Goal: Transaction & Acquisition: Download file/media

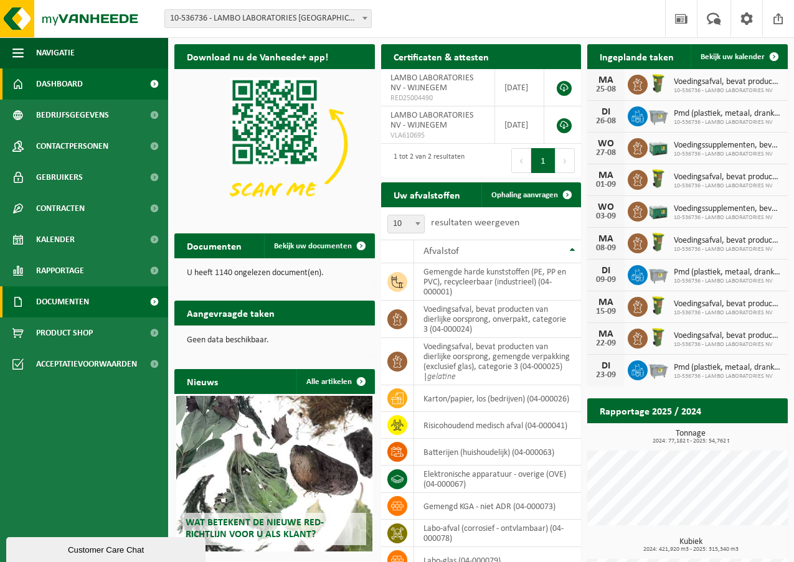
click at [78, 297] on span "Documenten" at bounding box center [62, 301] width 53 height 31
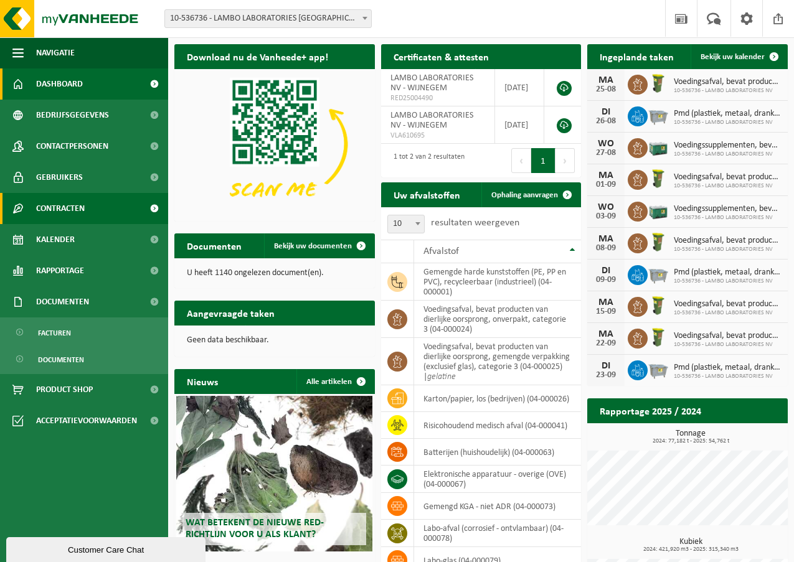
click at [85, 211] on span "Contracten" at bounding box center [60, 208] width 49 height 31
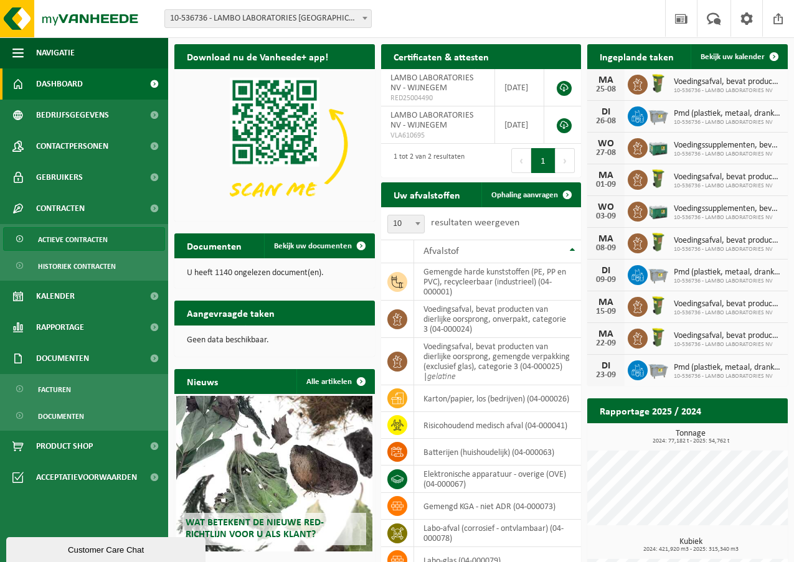
click at [78, 238] on span "Actieve contracten" at bounding box center [73, 240] width 70 height 24
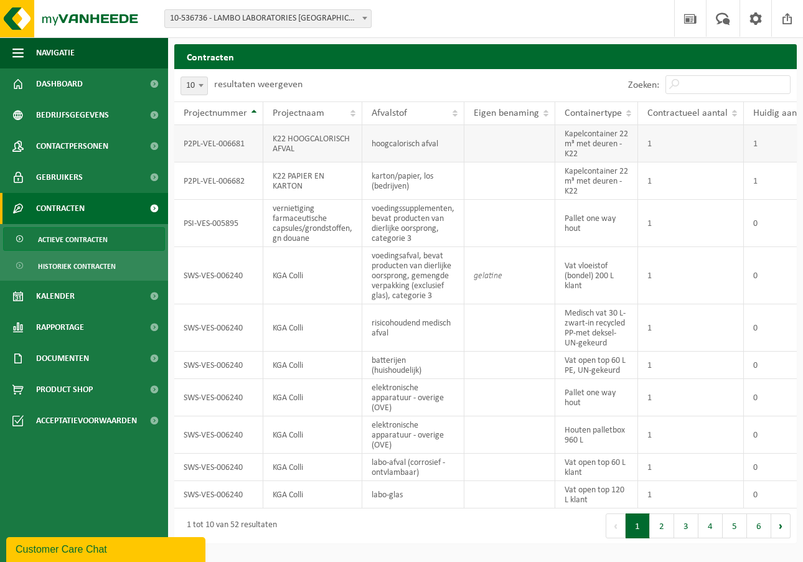
click at [208, 151] on td "P2PL-VEL-006681" at bounding box center [218, 143] width 89 height 37
click at [214, 146] on td "P2PL-VEL-006681" at bounding box center [218, 143] width 89 height 37
click at [94, 352] on link "Documenten" at bounding box center [84, 358] width 168 height 31
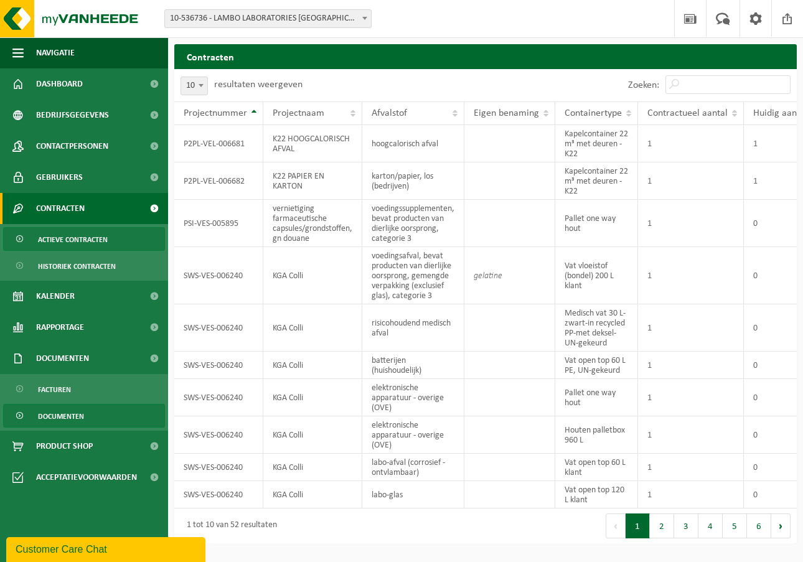
click at [77, 417] on span "Documenten" at bounding box center [61, 417] width 46 height 24
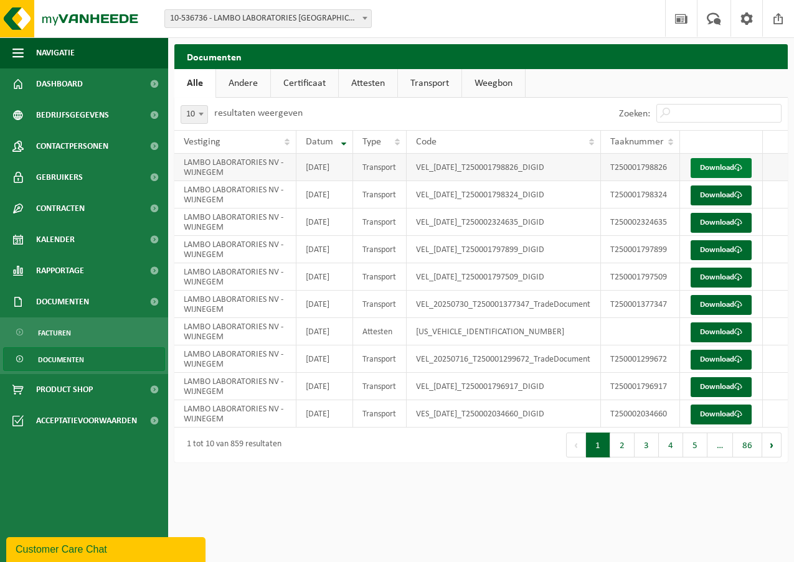
click at [722, 174] on link "Download" at bounding box center [721, 168] width 61 height 20
